Goal: Transaction & Acquisition: Download file/media

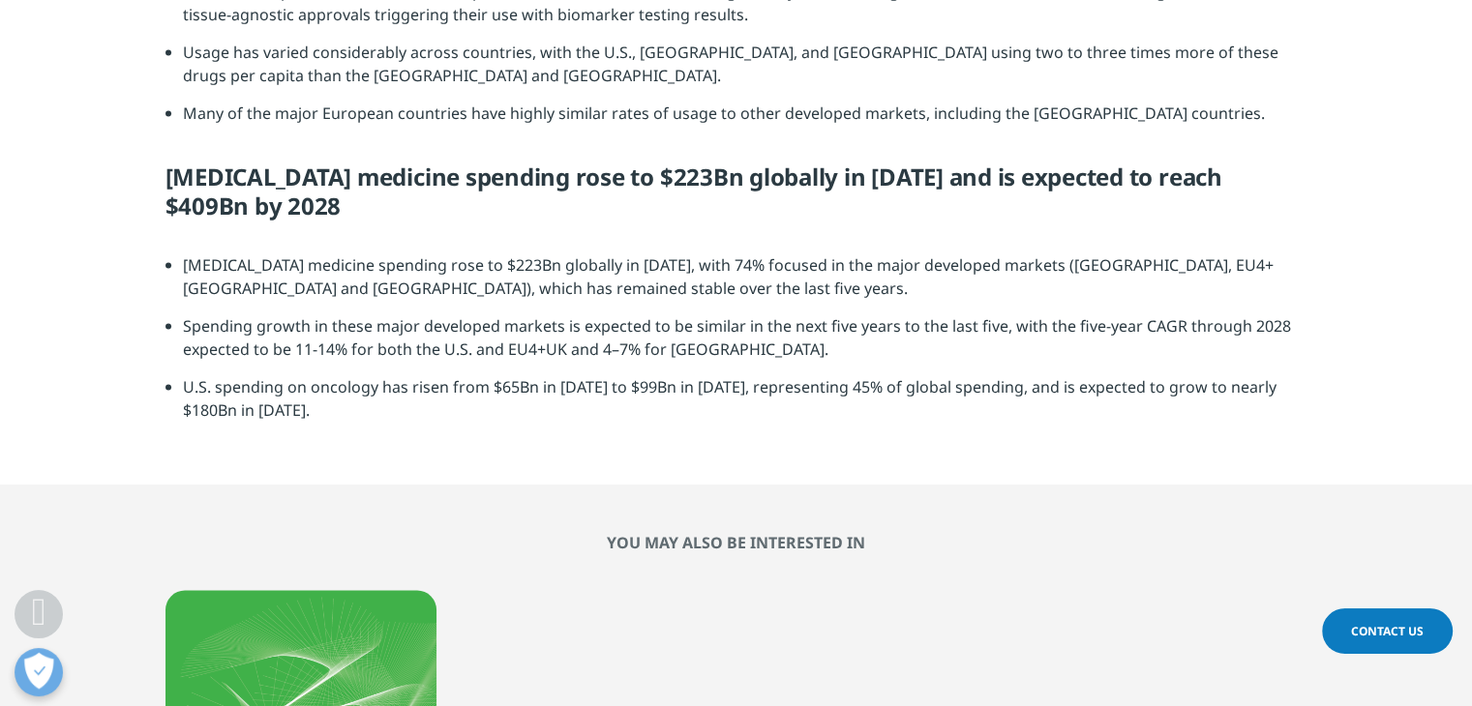
scroll to position [3730, 0]
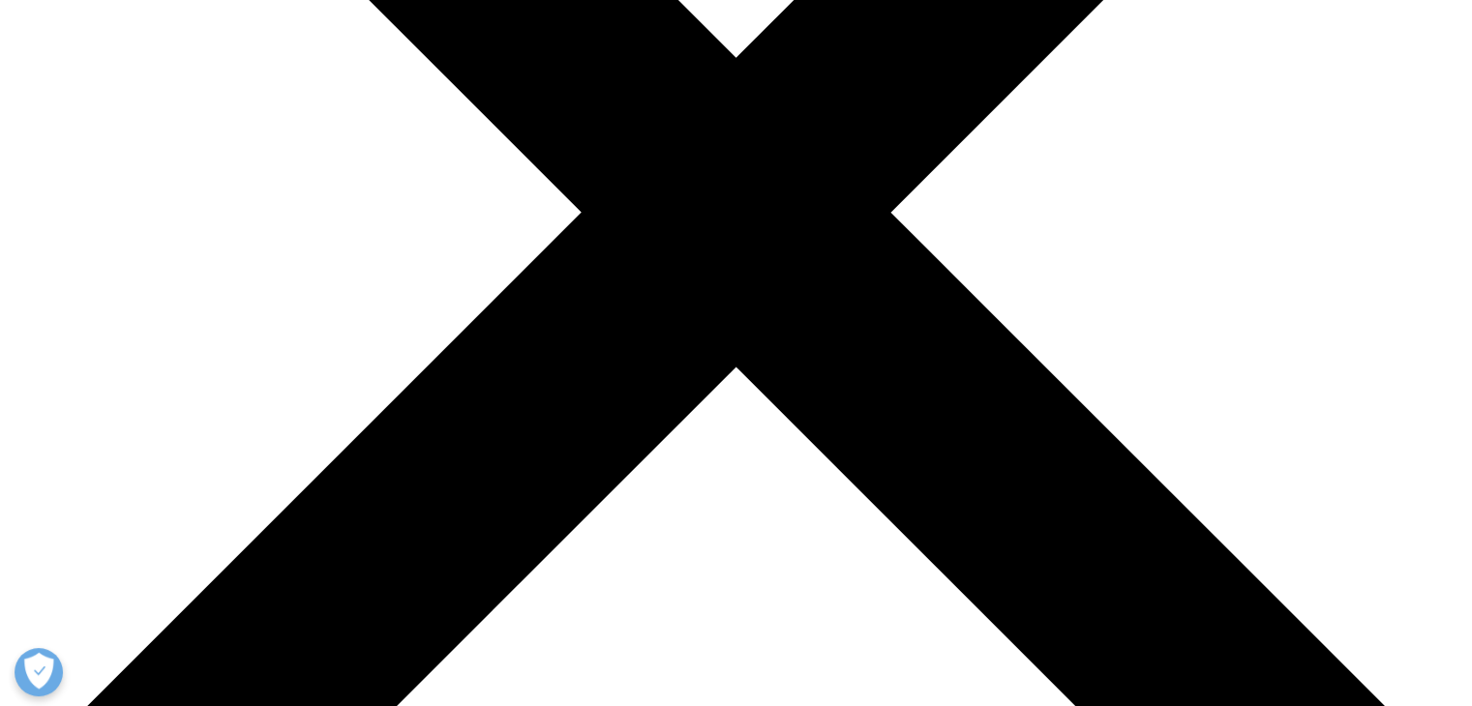
scroll to position [545, 0]
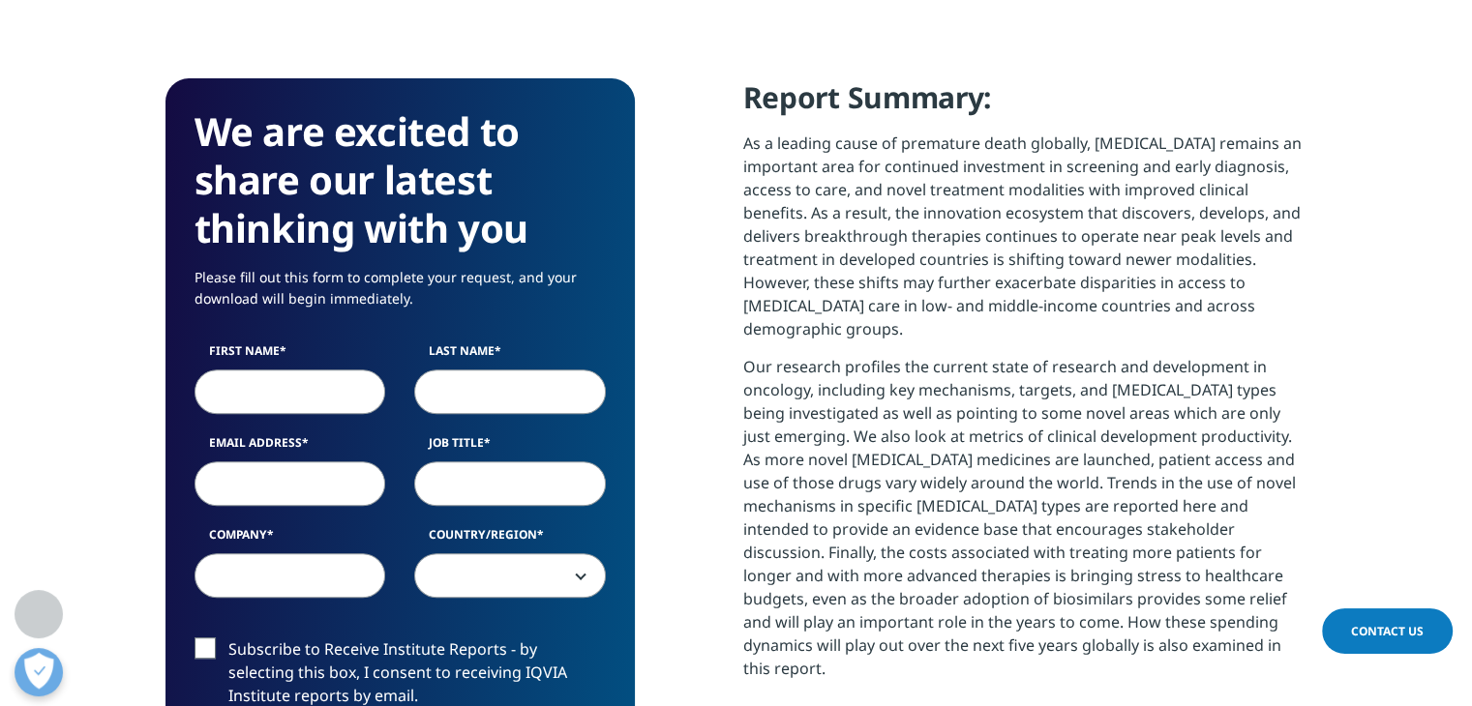
scroll to position [769, 0]
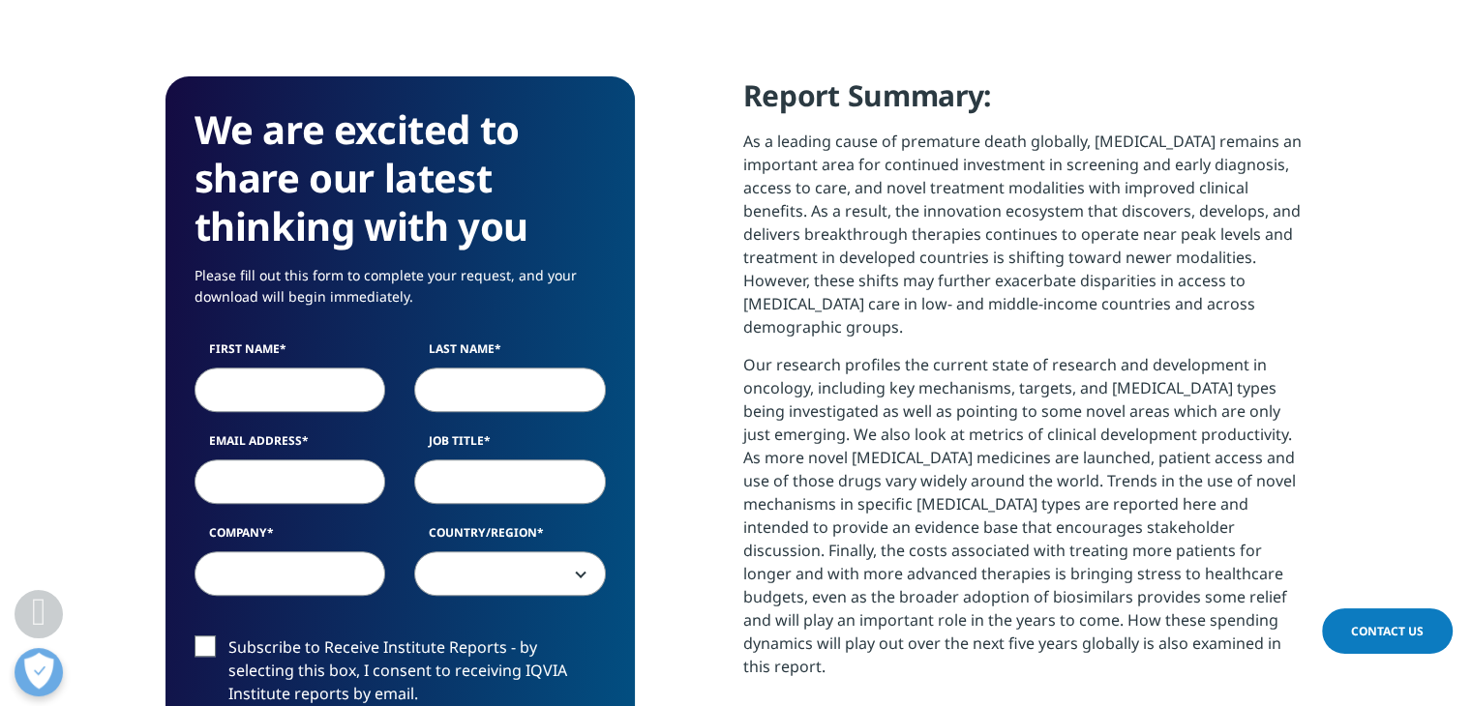
click at [240, 377] on input "First Name" at bounding box center [291, 390] width 192 height 45
type input "Puraav"
click at [526, 376] on input "Last Name" at bounding box center [510, 390] width 192 height 45
type input "Sanghvi"
click at [277, 480] on input "Email Address" at bounding box center [291, 482] width 192 height 45
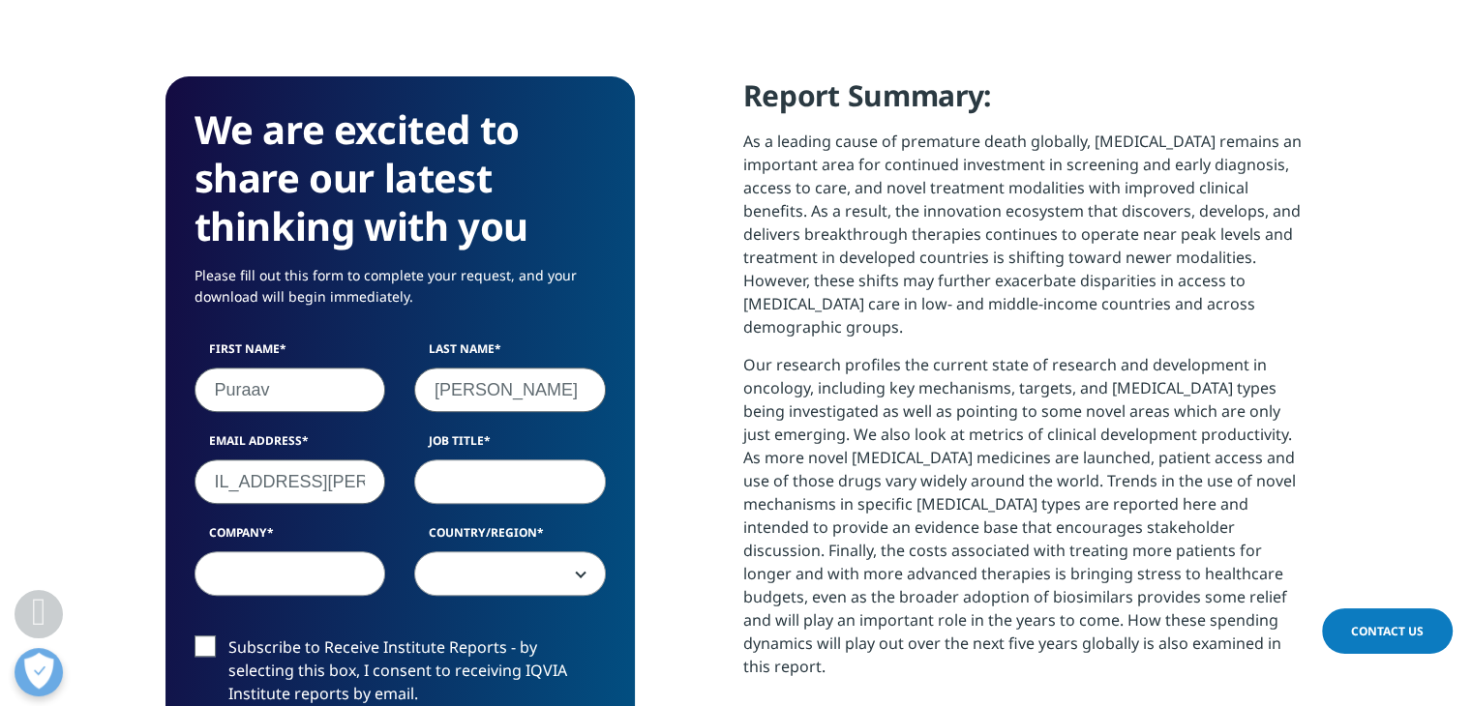
scroll to position [0, 66]
type input "puraav.sanghvi@singhi.com"
click at [441, 485] on input "Job Title" at bounding box center [510, 482] width 192 height 45
type input "Analyst"
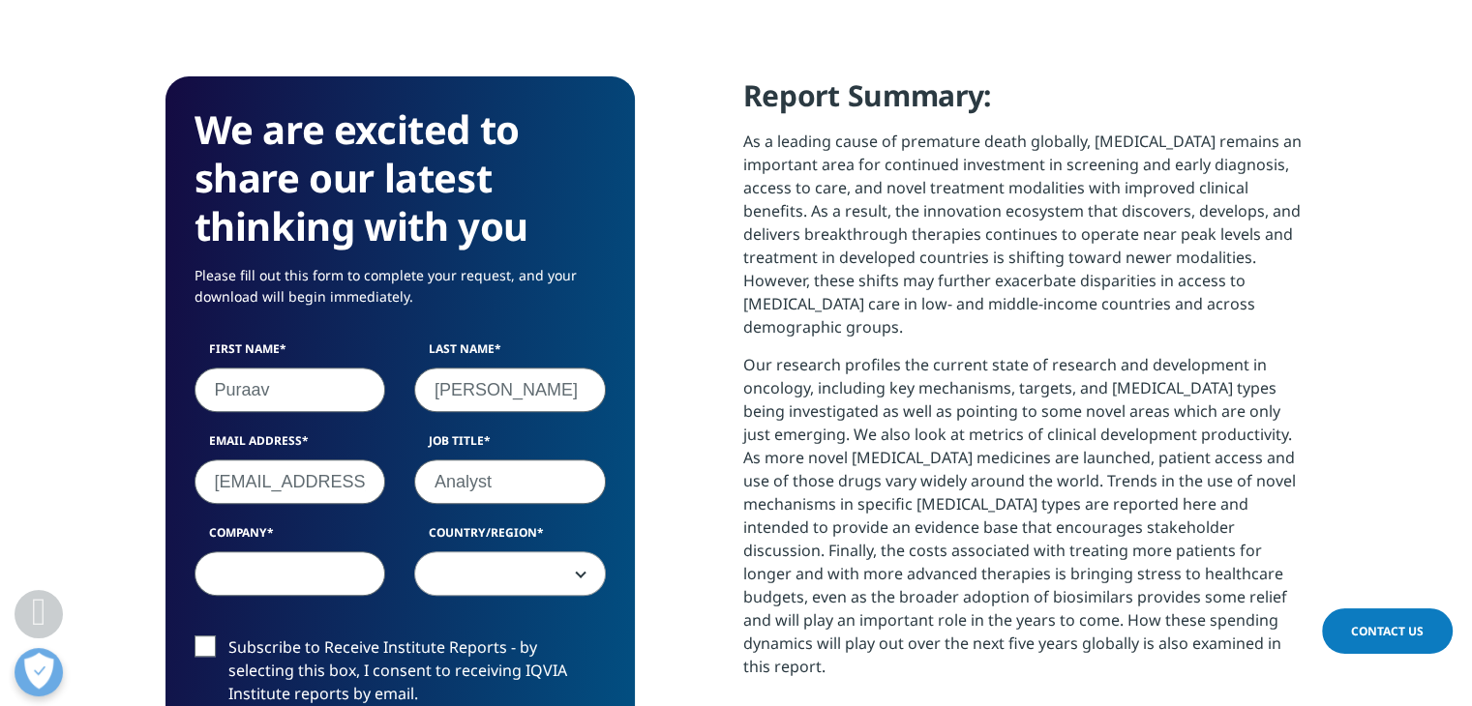
click at [312, 568] on input "Company" at bounding box center [291, 574] width 192 height 45
type input "Singhi Advisors"
click at [496, 478] on input "Analyst" at bounding box center [510, 482] width 192 height 45
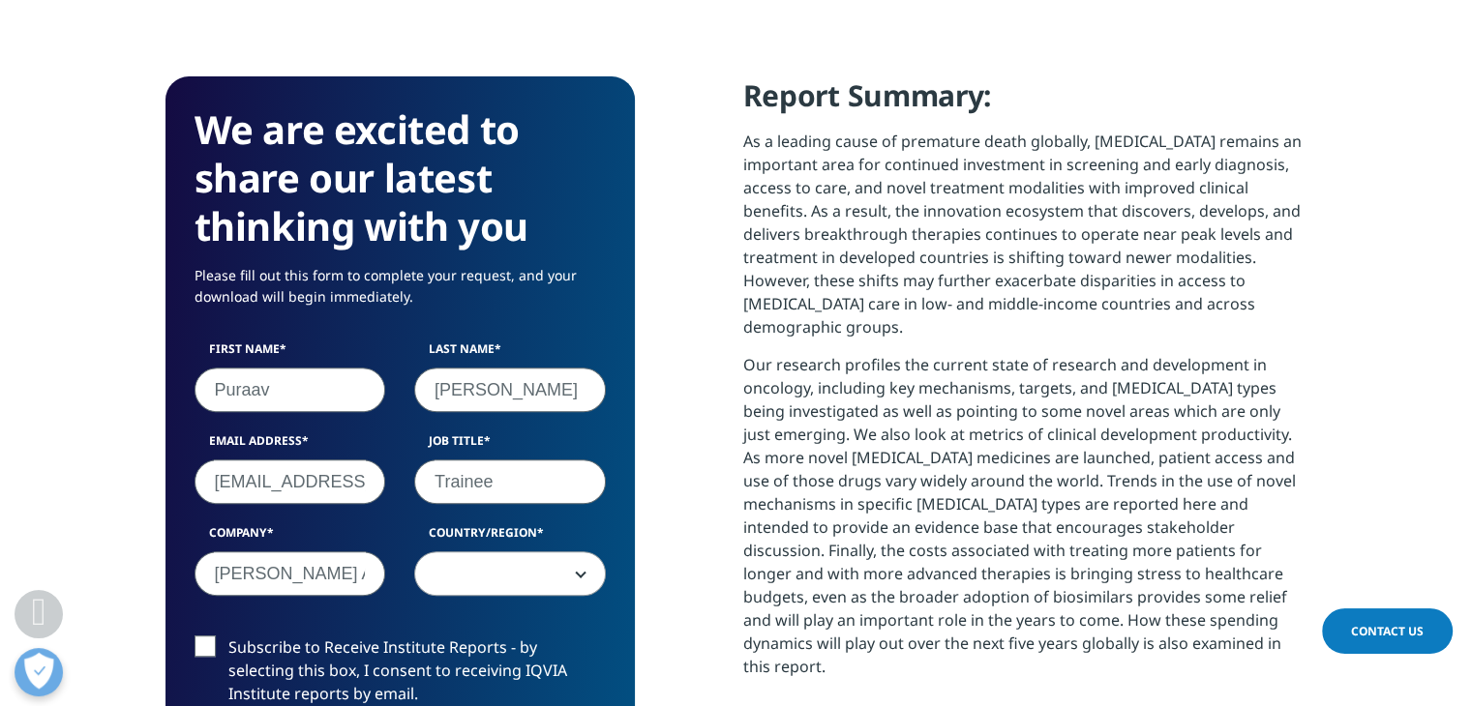
type input "Trainee"
click at [512, 585] on span at bounding box center [510, 575] width 190 height 45
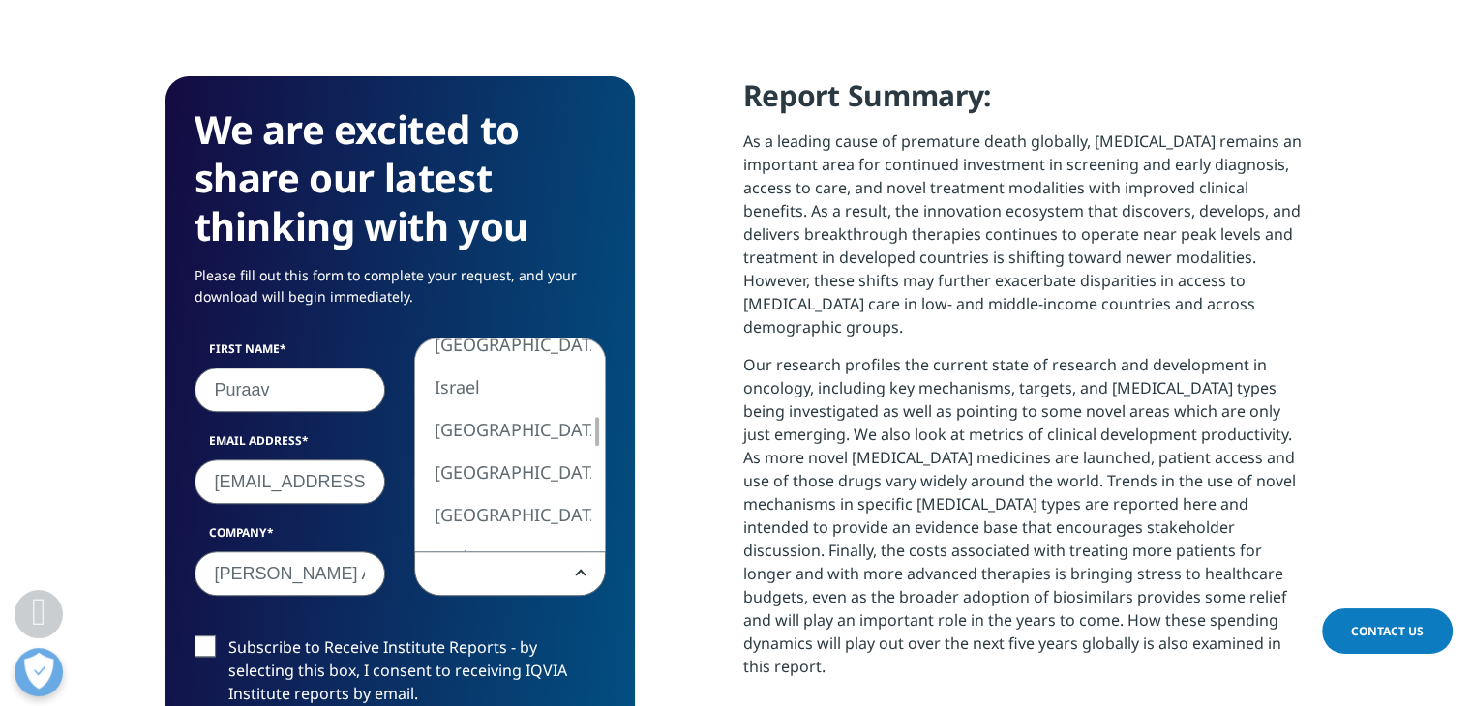
select select "[GEOGRAPHIC_DATA]"
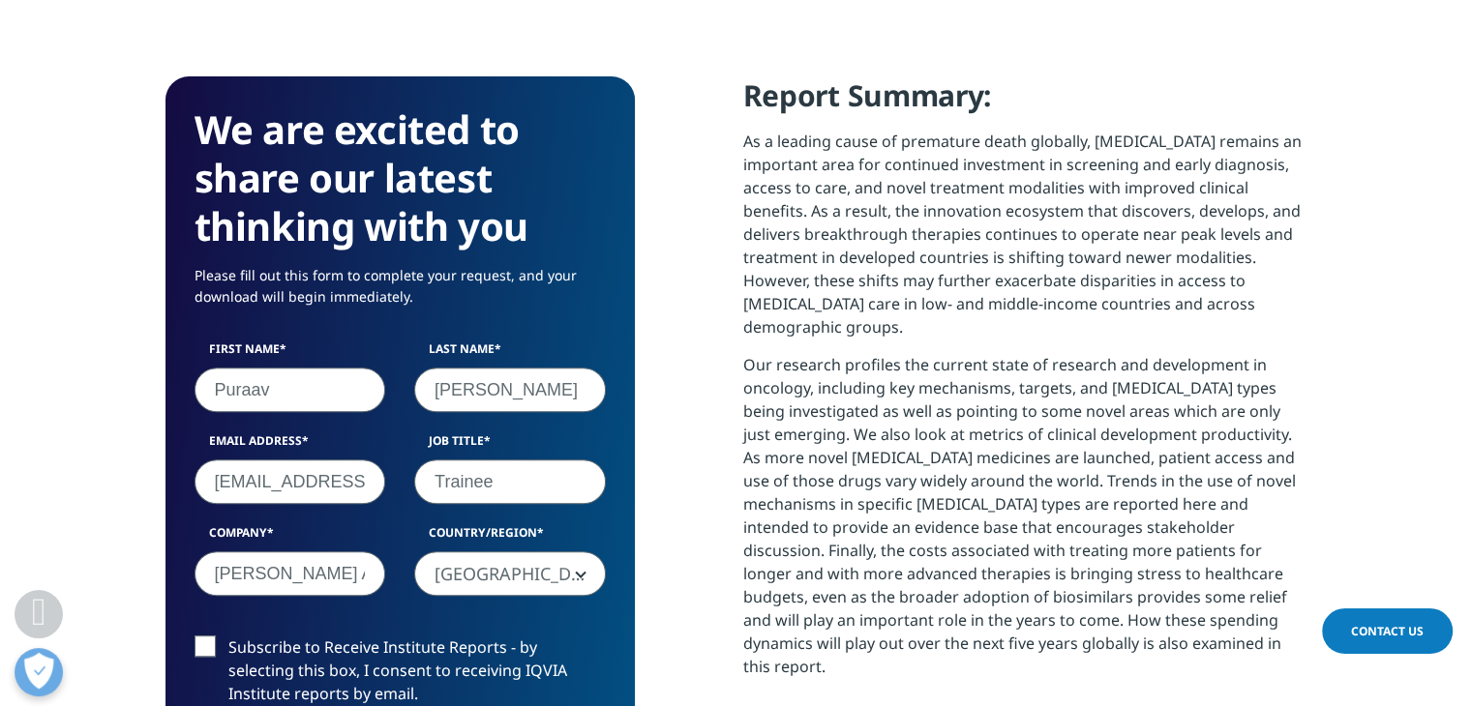
click at [196, 652] on label "Subscribe to Receive Institute Reports - by selecting this box, I consent to re…" at bounding box center [400, 676] width 411 height 80
click at [228, 636] on input "Subscribe to Receive Institute Reports - by selecting this box, I consent to re…" at bounding box center [228, 636] width 0 height 0
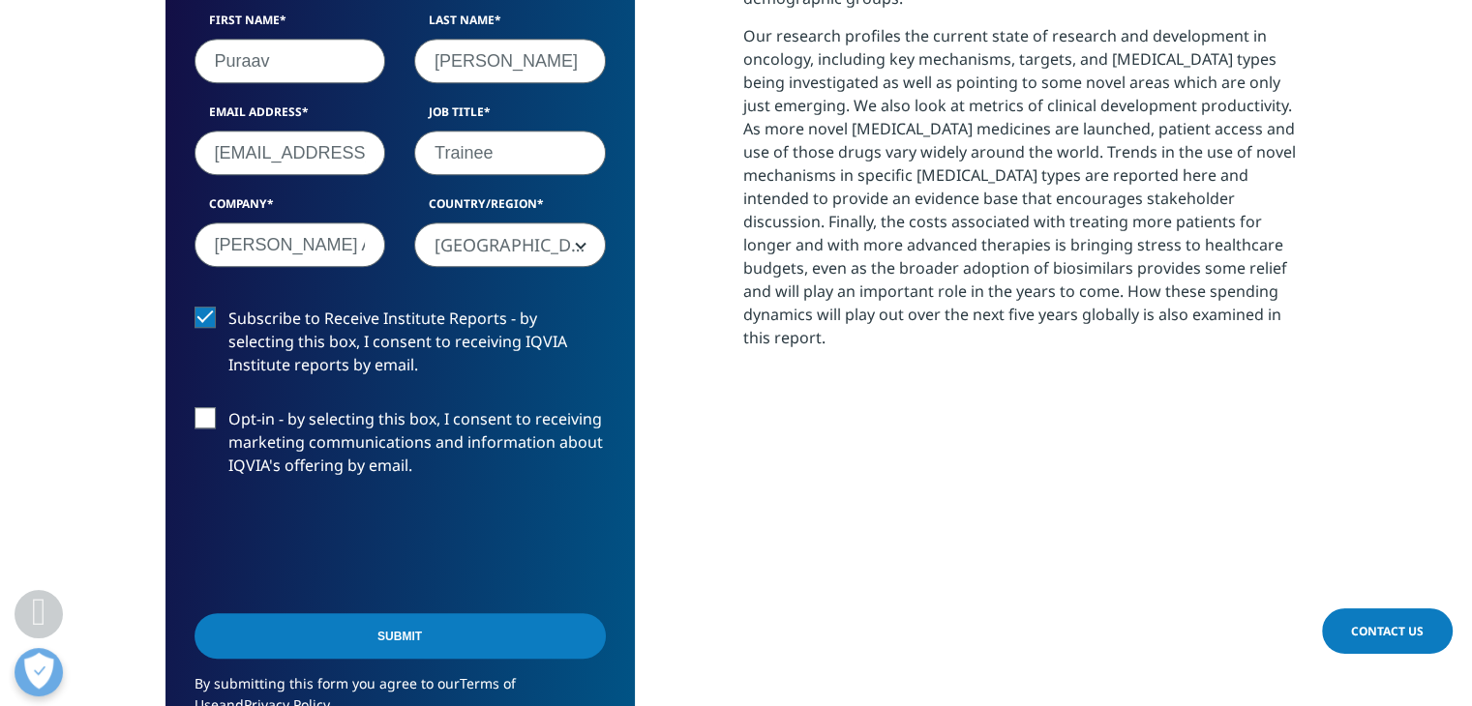
scroll to position [1106, 0]
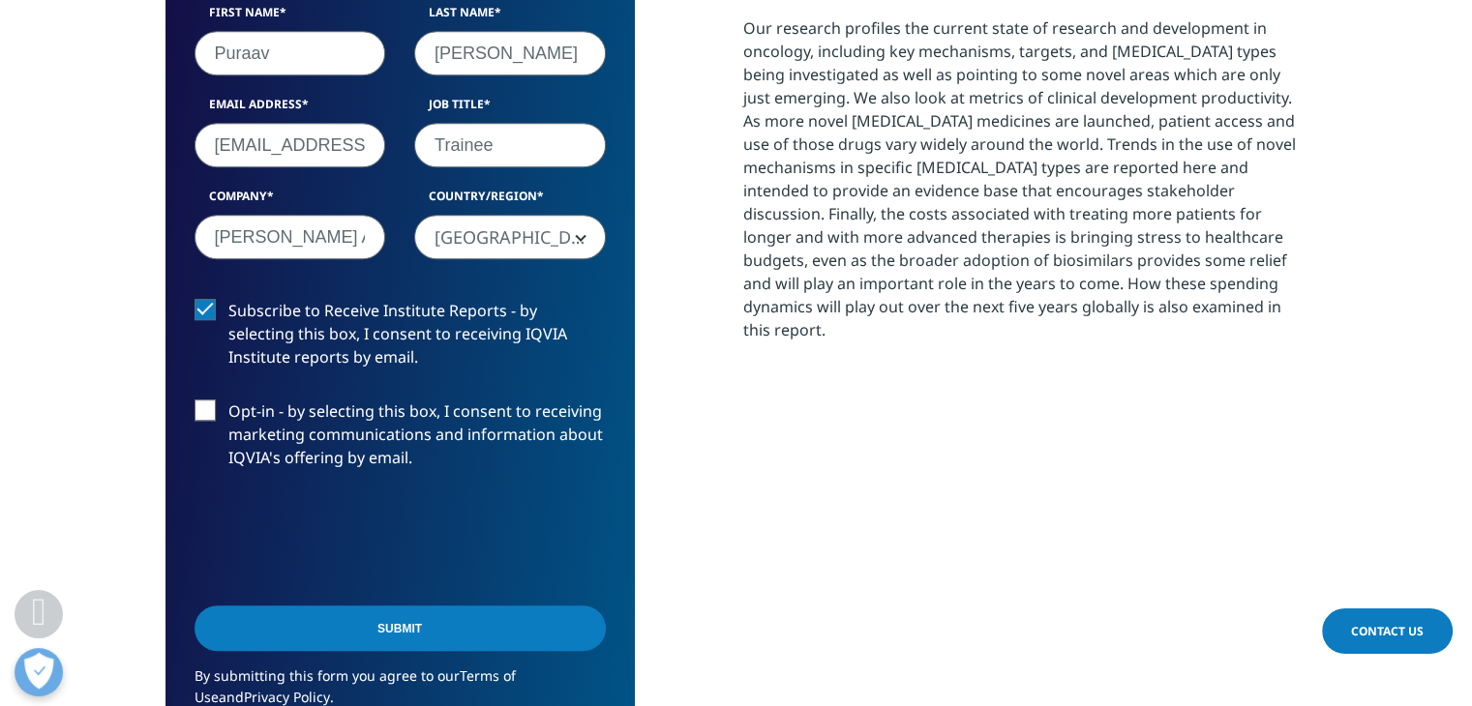
click at [379, 630] on input "Submit" at bounding box center [400, 628] width 411 height 45
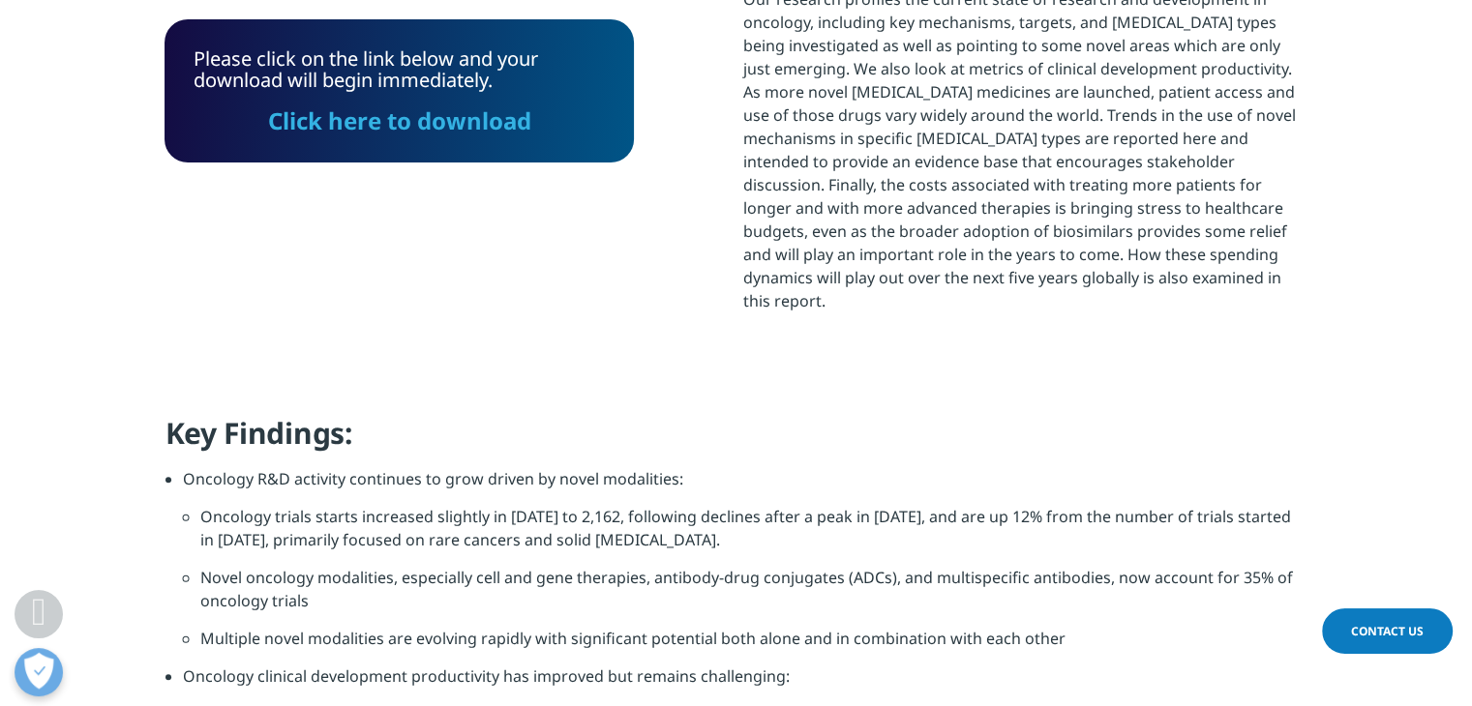
scroll to position [1131, 0]
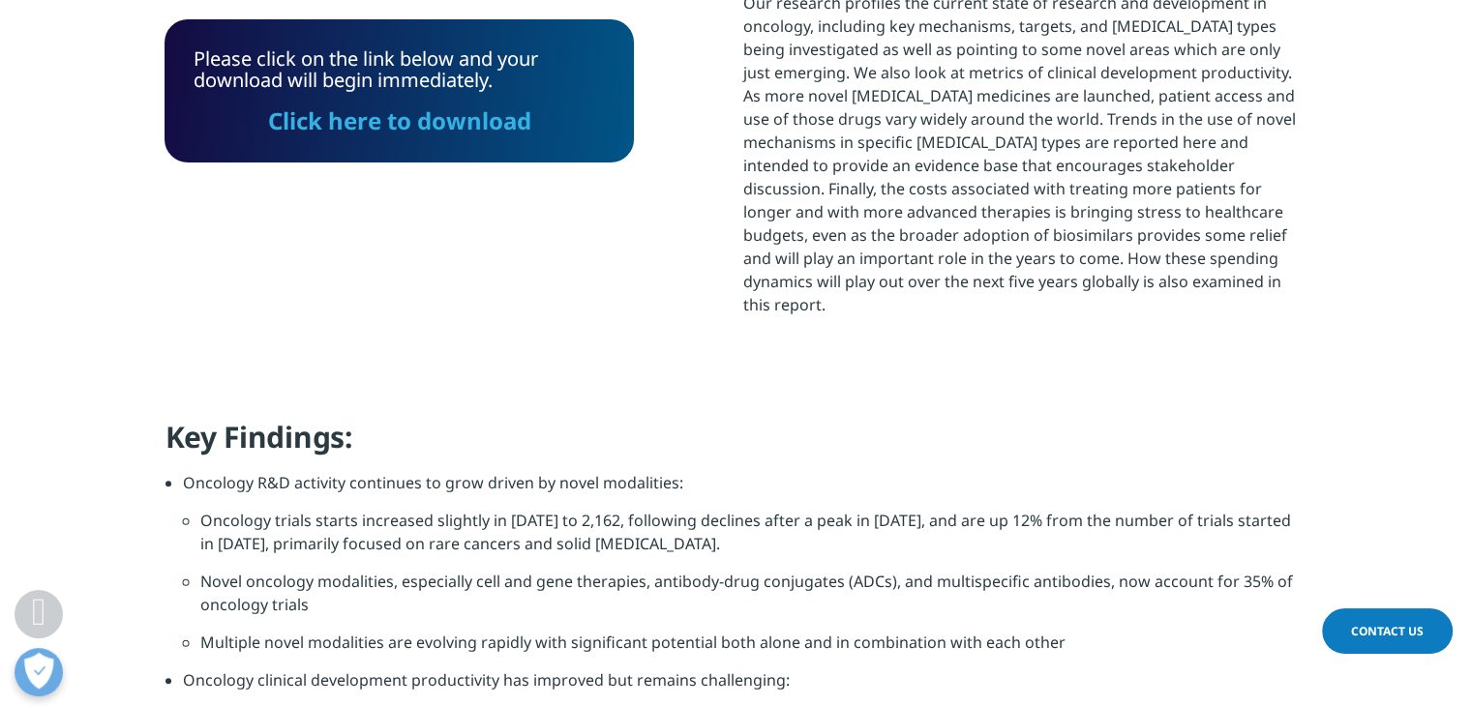
click at [445, 125] on link "Click here to download" at bounding box center [399, 121] width 263 height 32
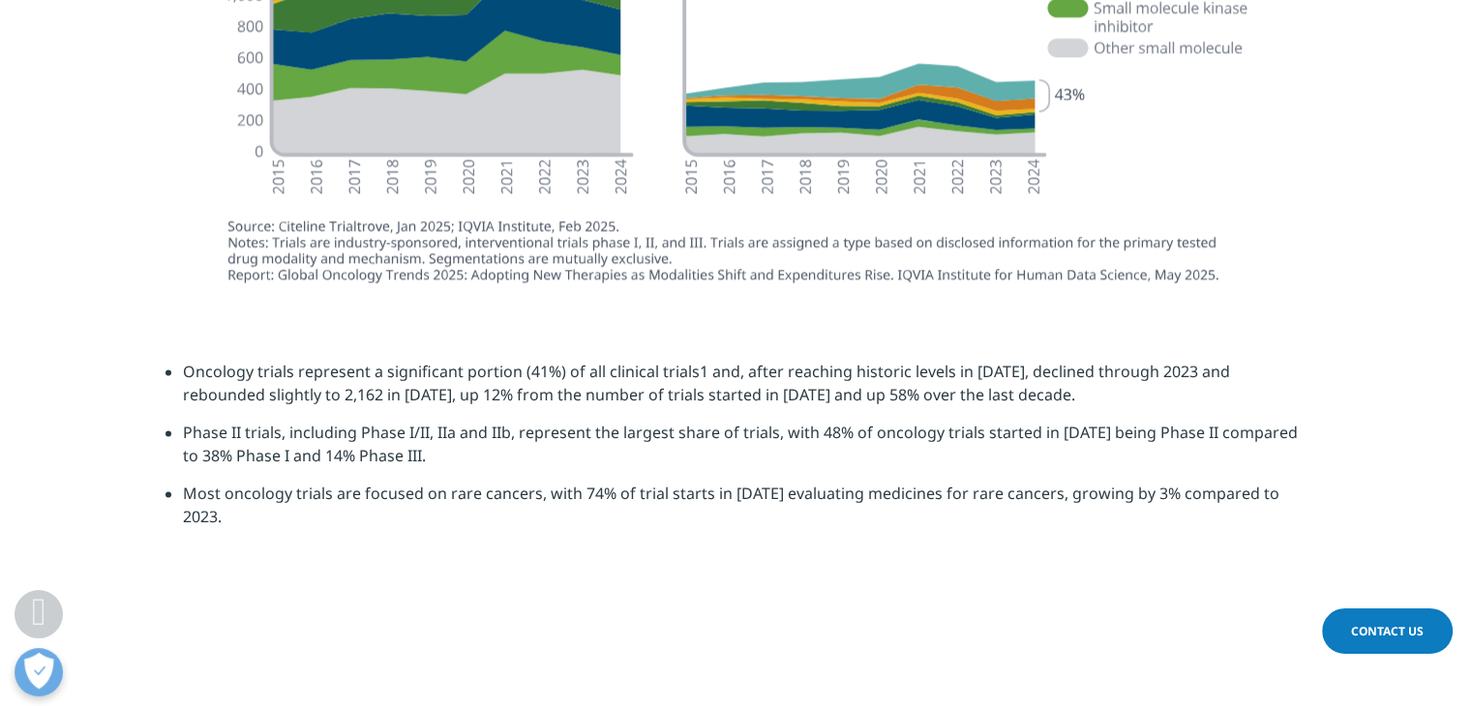
scroll to position [2767, 0]
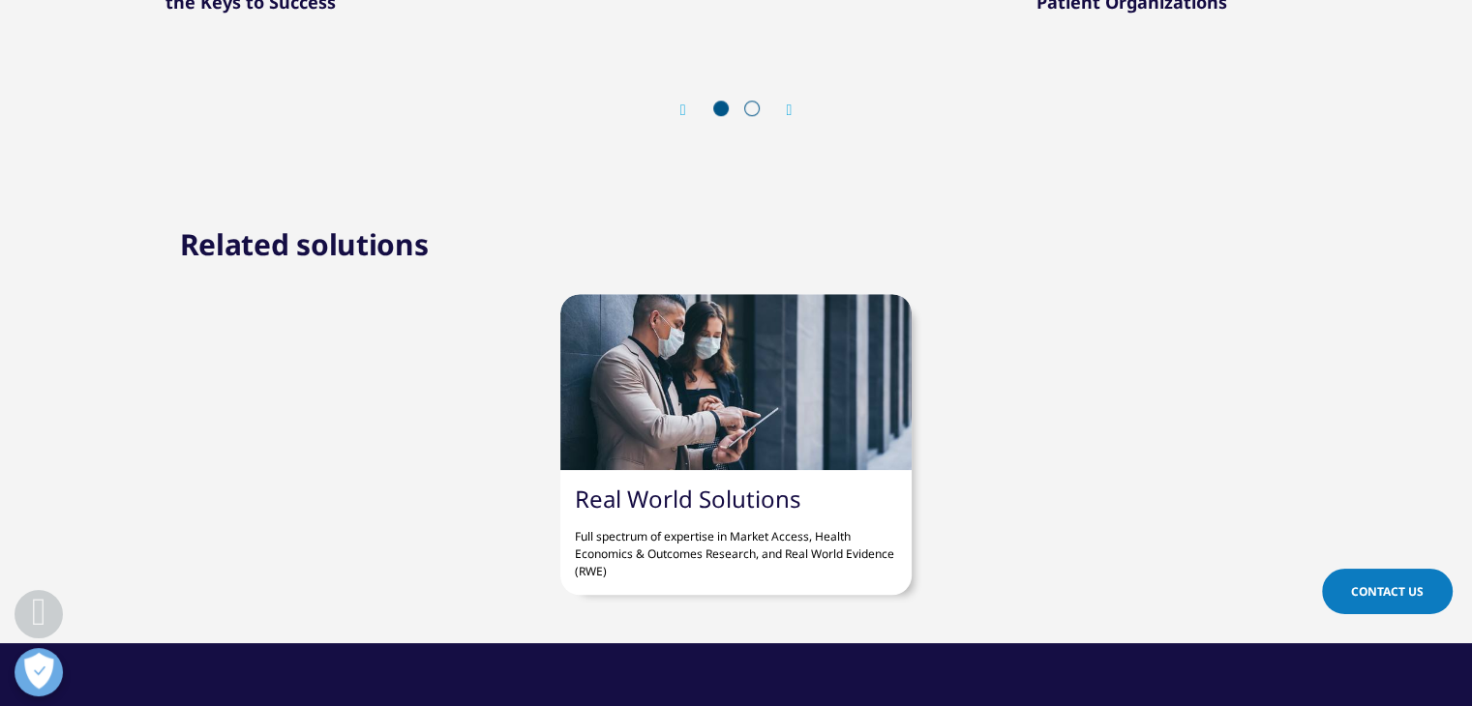
scroll to position [1670, 0]
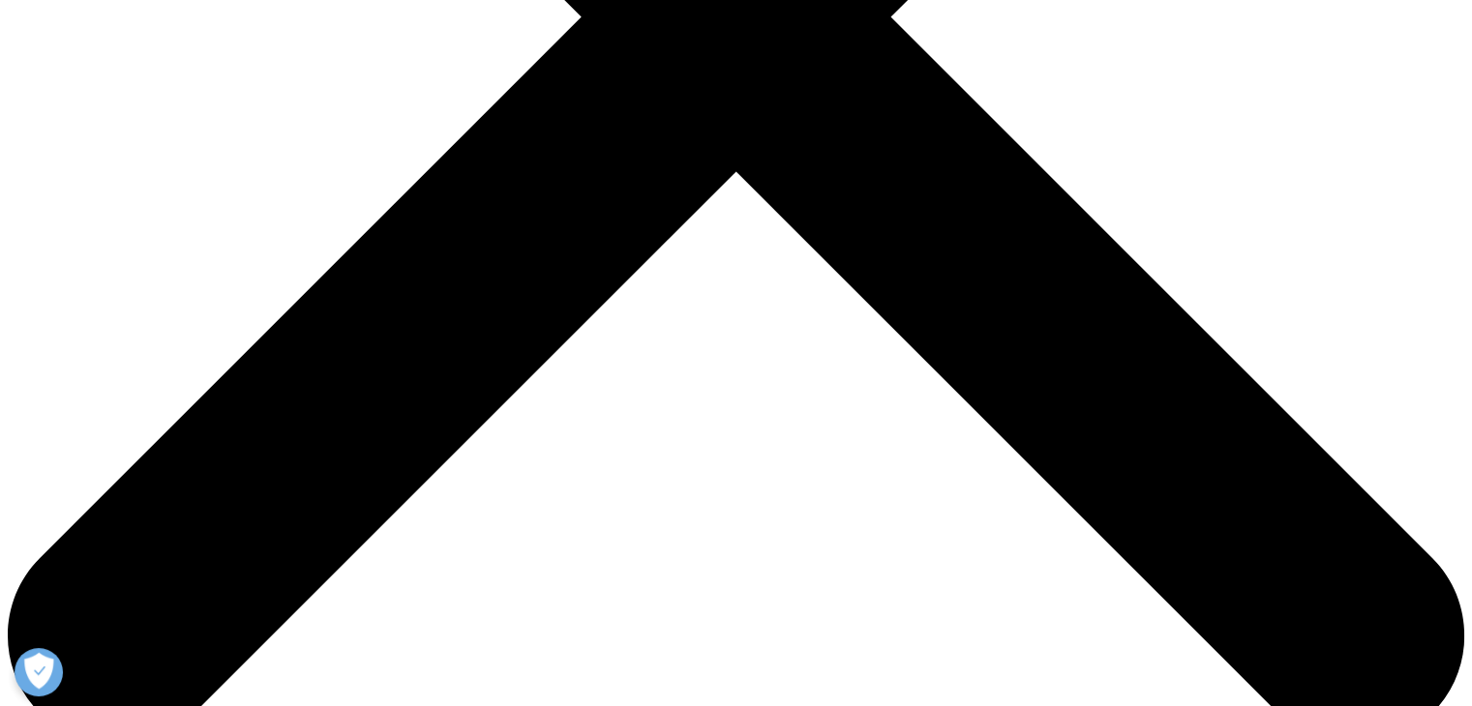
scroll to position [747, 0]
